Goal: Navigation & Orientation: Find specific page/section

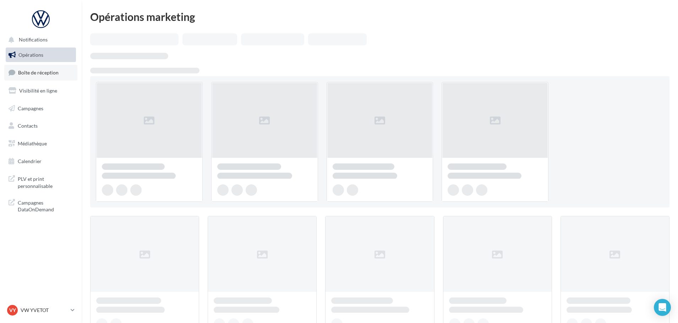
click at [45, 77] on link "Boîte de réception" at bounding box center [40, 72] width 73 height 15
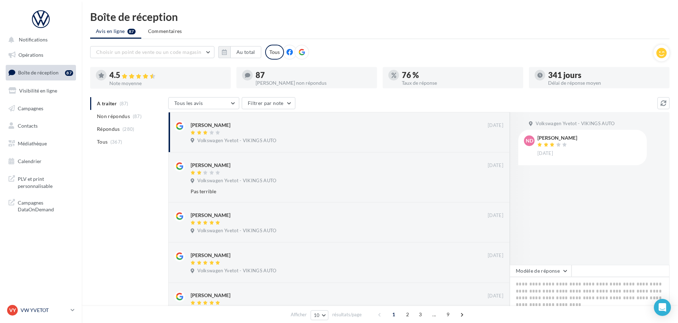
click at [49, 312] on p "VW YVETOT" at bounding box center [44, 310] width 47 height 7
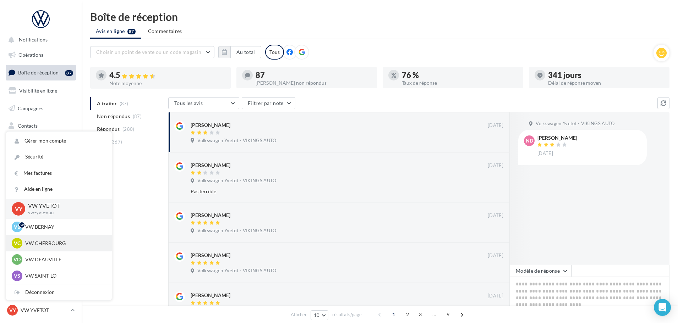
click at [53, 242] on p "VW CHERBOURG" at bounding box center [64, 243] width 78 height 7
